Goal: Task Accomplishment & Management: Complete application form

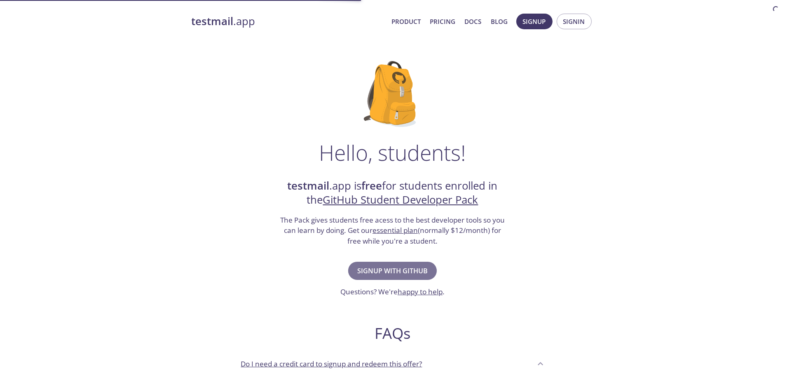
click at [389, 270] on span "Signup with GitHub" at bounding box center [392, 271] width 70 height 12
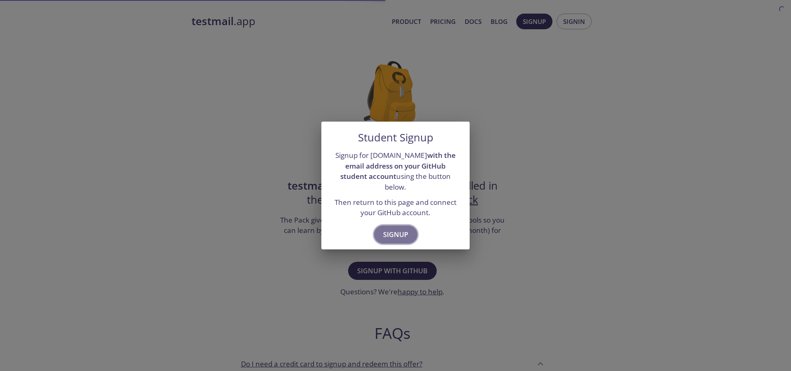
click at [400, 229] on span "Signup" at bounding box center [395, 235] width 25 height 12
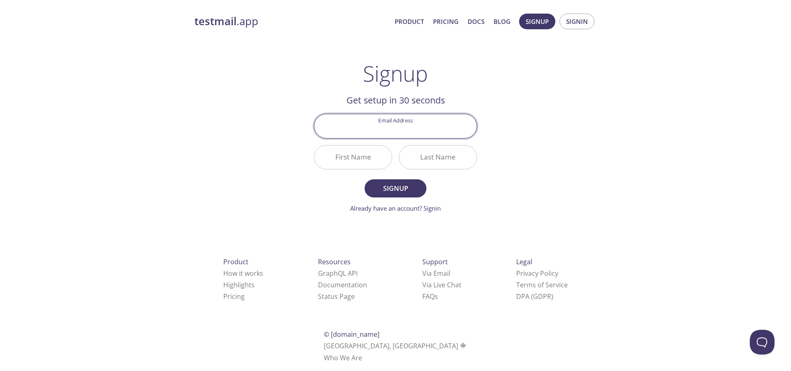
type input "[EMAIL_ADDRESS][DOMAIN_NAME]"
click at [364, 159] on input "First Name" at bounding box center [352, 156] width 77 height 23
click at [344, 164] on input "First Name" at bounding box center [352, 156] width 77 height 23
type input "Т"
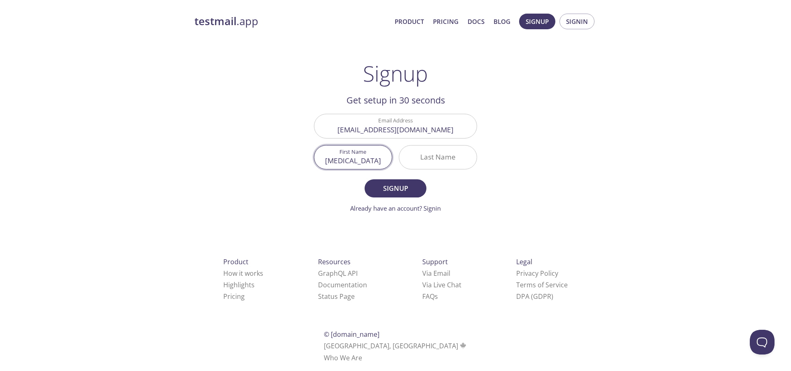
type input "[MEDICAL_DATA]"
click at [442, 147] on input "Last Name" at bounding box center [437, 156] width 77 height 23
type input "Suprunenko"
click at [365, 179] on button "Signup" at bounding box center [396, 188] width 62 height 18
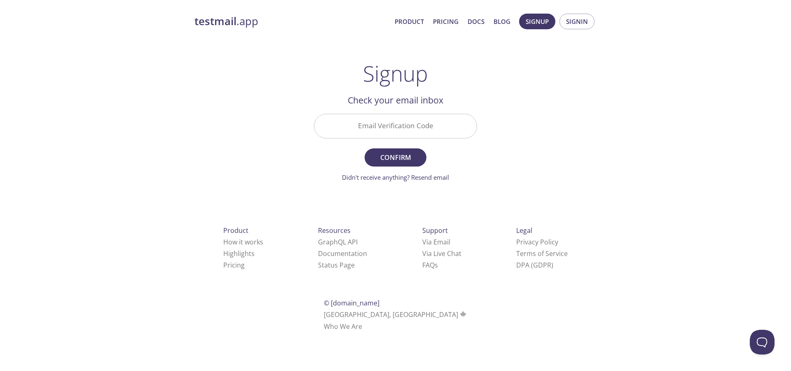
click at [431, 133] on input "Email Verification Code" at bounding box center [395, 125] width 162 height 23
paste input "ULYFR69"
type input "ULYFR69"
click at [409, 158] on span "Confirm" at bounding box center [396, 158] width 44 height 12
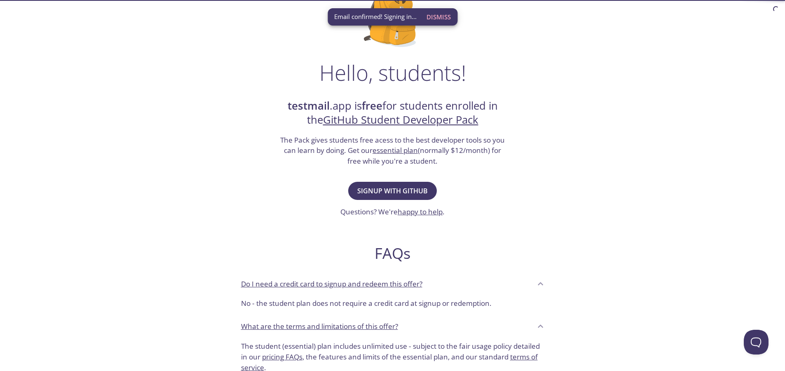
scroll to position [82, 0]
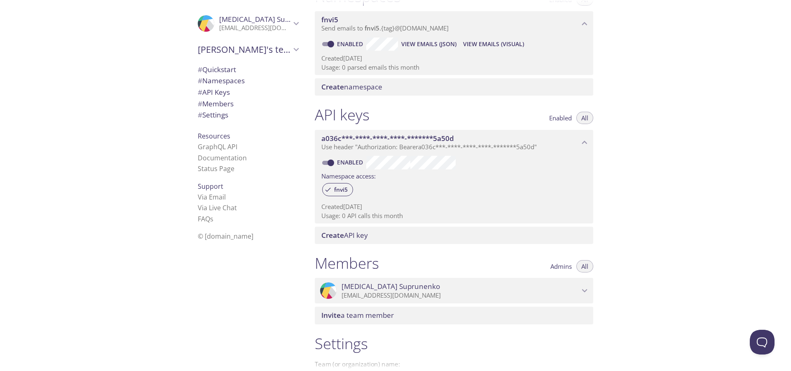
scroll to position [91, 0]
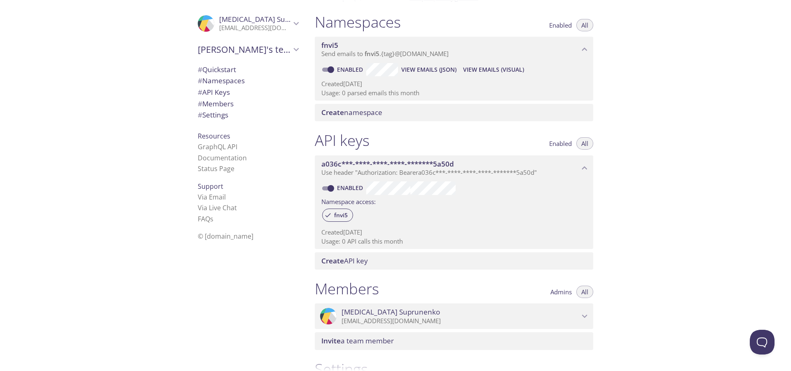
click at [250, 91] on span "# API Keys" at bounding box center [248, 92] width 101 height 11
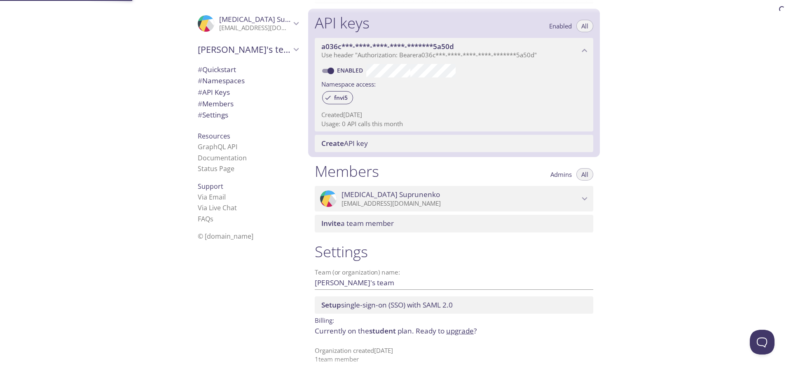
scroll to position [215, 0]
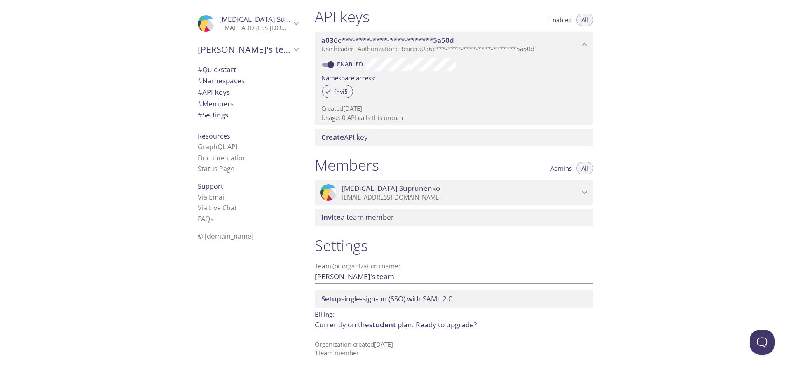
click at [409, 112] on p "Created [DATE]" at bounding box center [453, 108] width 265 height 9
click at [331, 94] on span "fnvi5" at bounding box center [340, 91] width 23 height 7
click at [339, 94] on span "fnvi5" at bounding box center [340, 91] width 23 height 7
click at [472, 42] on span "a036c***-****-****-****-*******5a50d" at bounding box center [450, 40] width 258 height 9
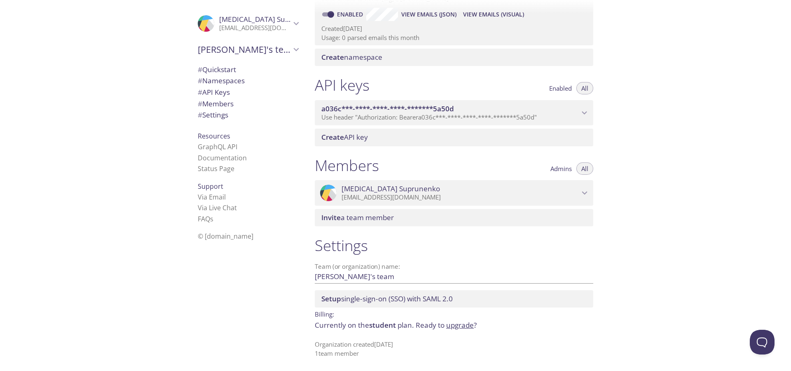
click at [471, 108] on span "a036c***-****-****-****-*******5a50d" at bounding box center [450, 108] width 258 height 9
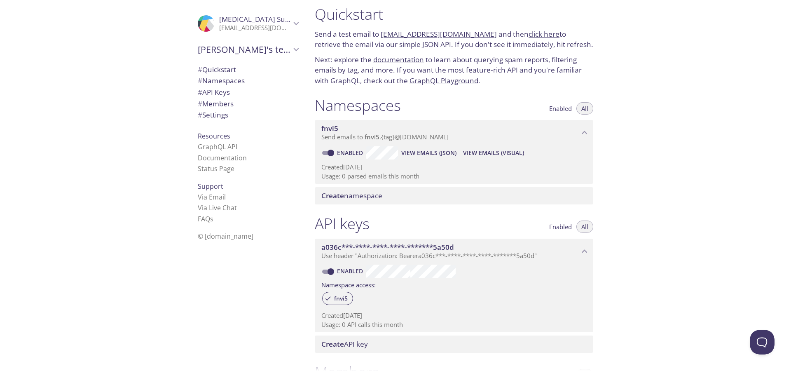
scroll to position [0, 0]
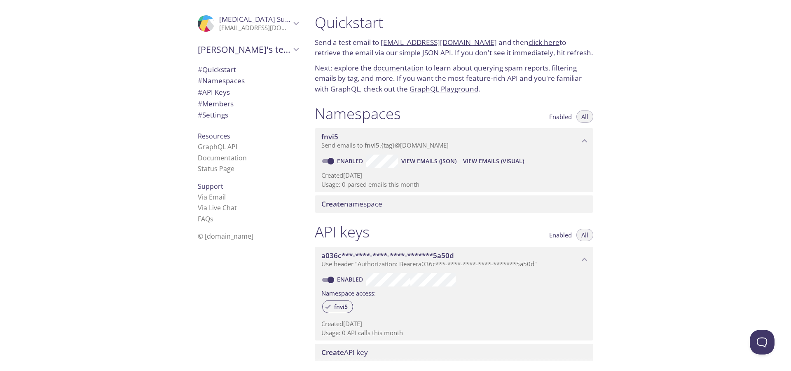
click at [536, 41] on link "click here" at bounding box center [544, 41] width 31 height 9
click at [250, 69] on span "# Quickstart" at bounding box center [248, 69] width 101 height 11
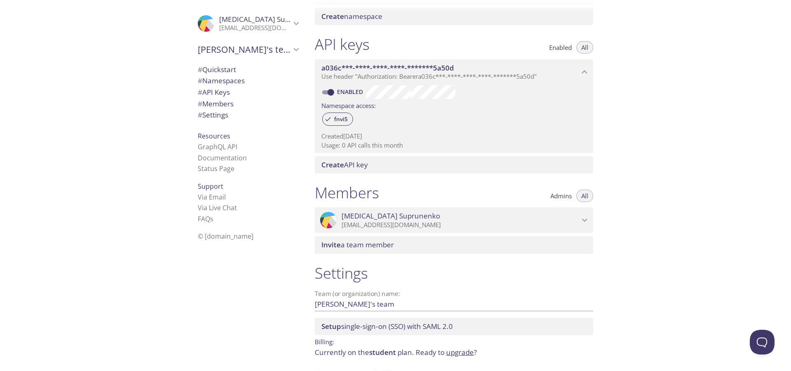
scroll to position [215, 0]
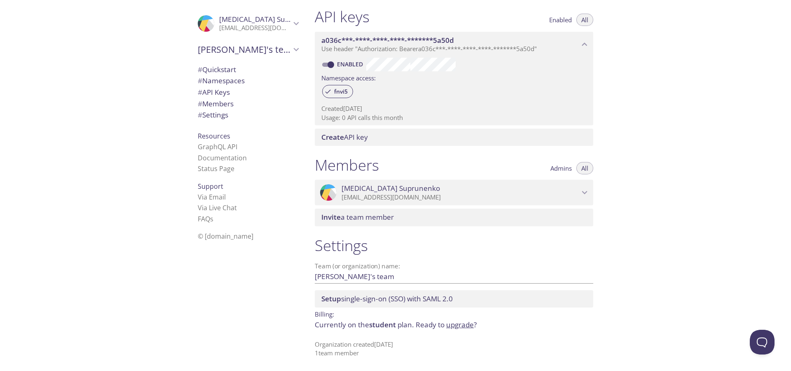
click at [431, 294] on span "Setup single-sign-on (SSO) with SAML 2.0" at bounding box center [386, 298] width 131 height 9
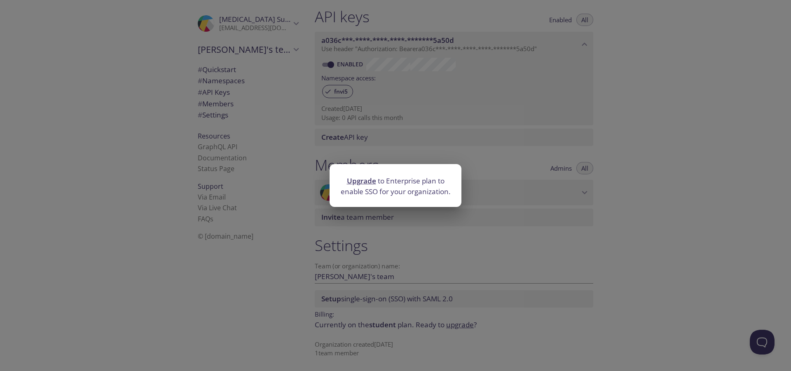
click at [477, 257] on div "Upgrade to Enterprise plan to enable SSO for your organization." at bounding box center [395, 185] width 791 height 371
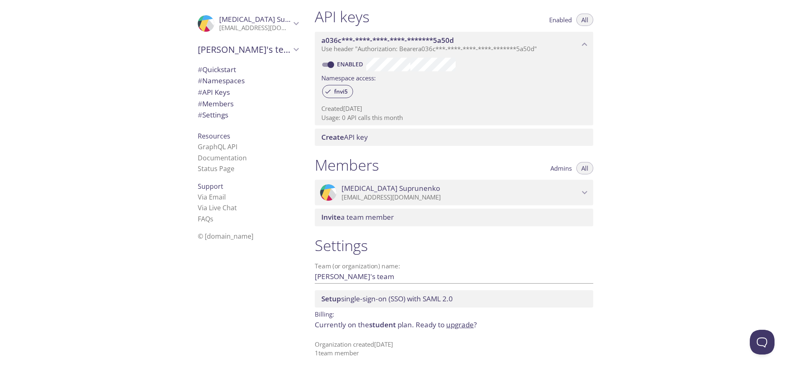
click at [213, 115] on span "# Settings" at bounding box center [213, 114] width 30 height 9
click at [223, 101] on span "# Members" at bounding box center [216, 103] width 36 height 9
click at [248, 54] on span "[PERSON_NAME]'s team" at bounding box center [244, 50] width 93 height 12
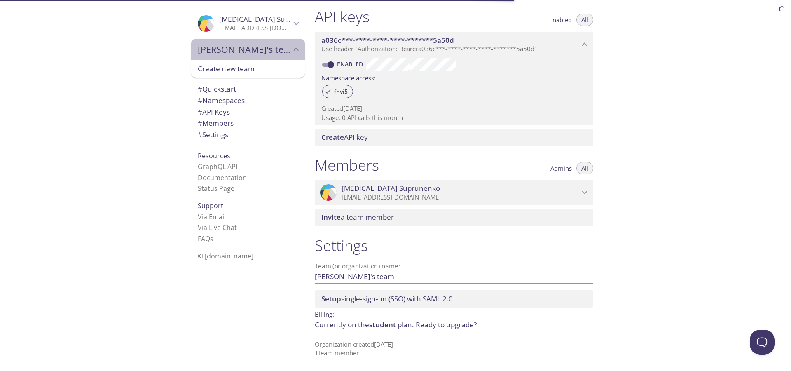
click at [248, 54] on span "[PERSON_NAME]'s team" at bounding box center [244, 50] width 93 height 12
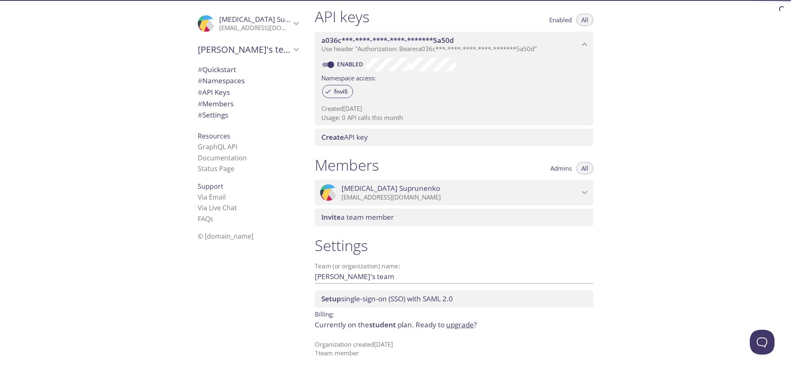
click at [249, 33] on div ".cls-1 { fill: #6d5ca8; } .cls-2 { fill: #3fc191; } .cls-3 { fill: #3b4752; } .…" at bounding box center [248, 23] width 114 height 27
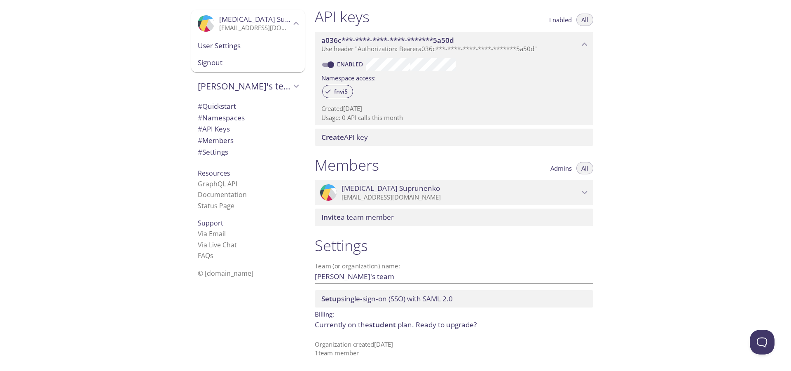
click at [637, 169] on div "Quickstart Send a test email to [EMAIL_ADDRESS][DOMAIN_NAME] and then click her…" at bounding box center [549, 185] width 483 height 371
click at [566, 15] on button "Enabled" at bounding box center [560, 20] width 33 height 12
click at [590, 19] on button "All" at bounding box center [584, 20] width 17 height 12
click at [561, 168] on span "Admins" at bounding box center [560, 168] width 21 height 0
click at [584, 168] on span "All" at bounding box center [584, 168] width 7 height 0
